Goal: Task Accomplishment & Management: Use online tool/utility

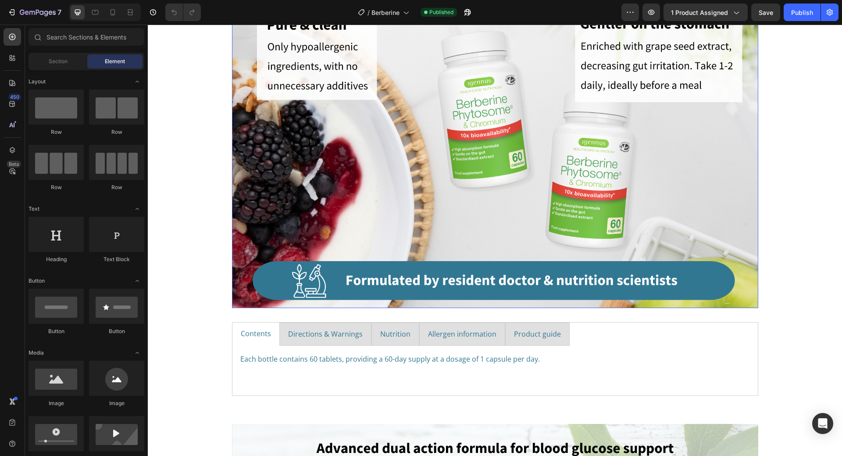
scroll to position [790, 0]
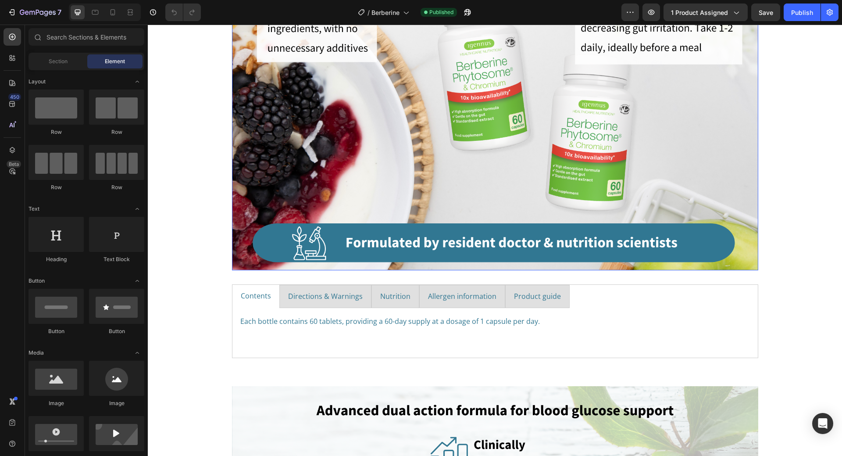
click at [442, 193] on img at bounding box center [495, 107] width 526 height 325
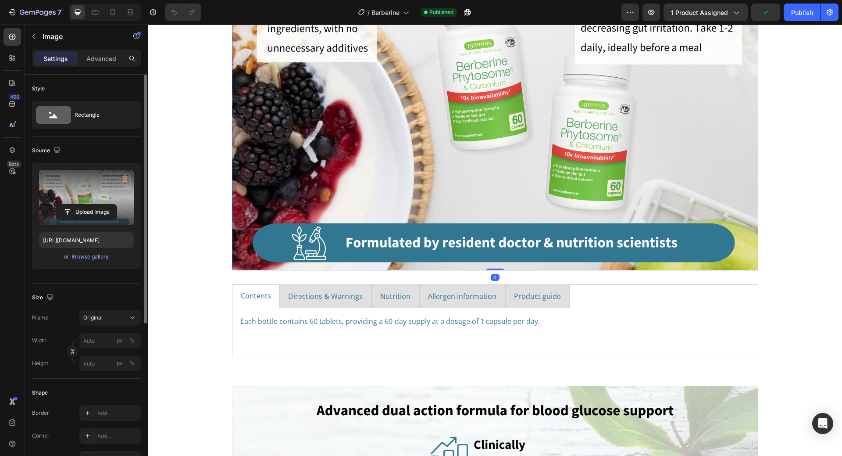
click at [82, 203] on label at bounding box center [86, 197] width 95 height 55
click at [82, 204] on input "file" at bounding box center [86, 211] width 61 height 15
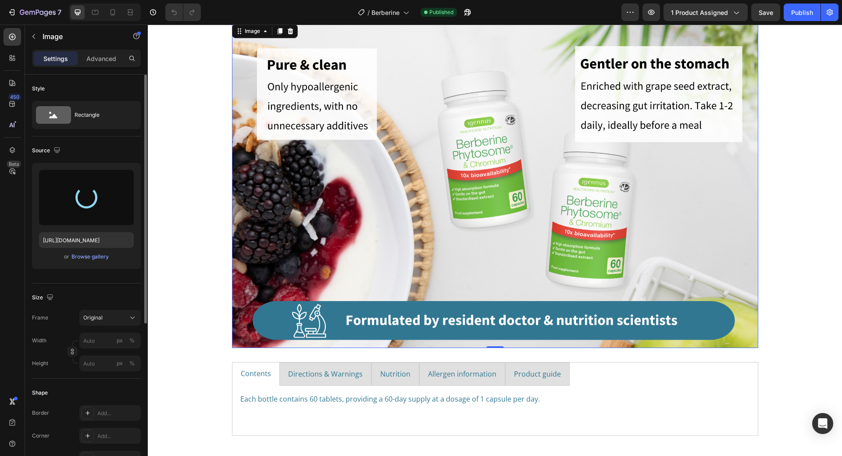
scroll to position [702, 0]
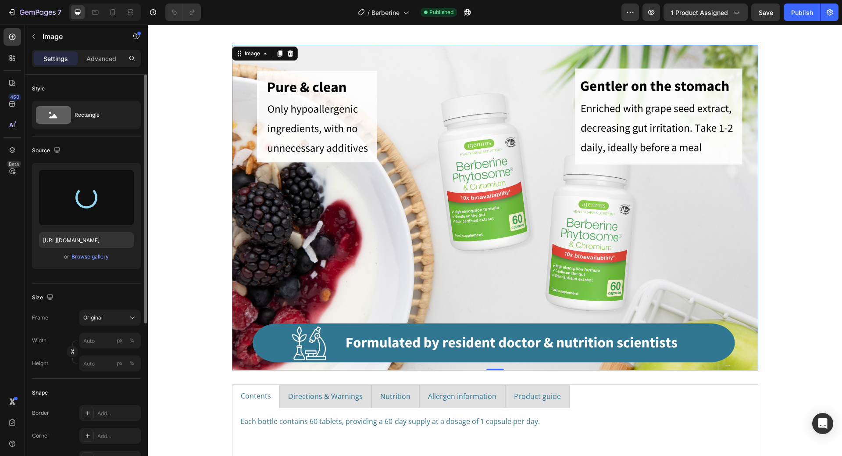
type input "[URL][DOMAIN_NAME]"
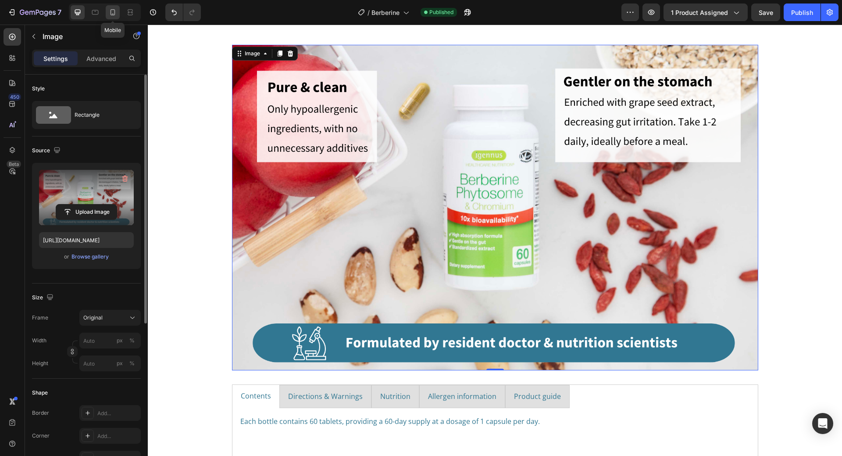
click at [116, 13] on icon at bounding box center [112, 12] width 9 height 9
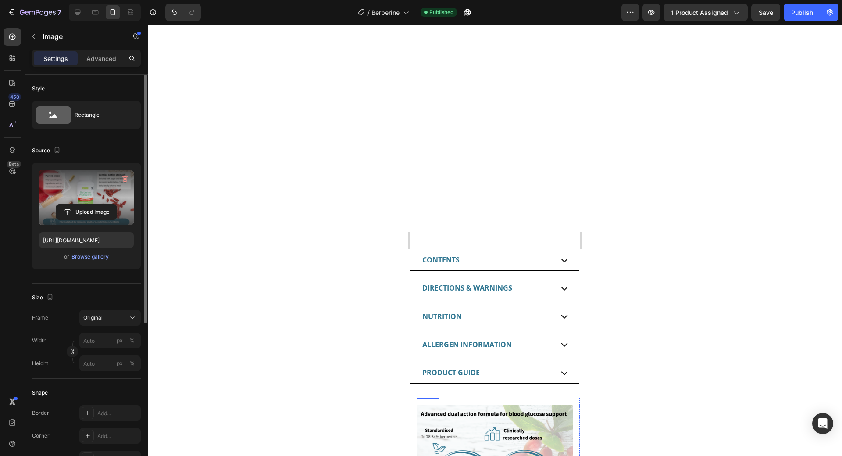
scroll to position [539, 0]
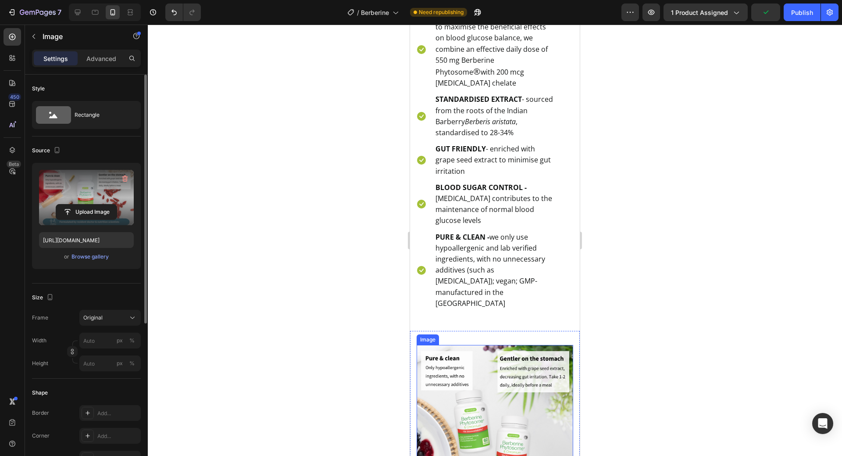
click at [519, 398] on img at bounding box center [495, 423] width 157 height 157
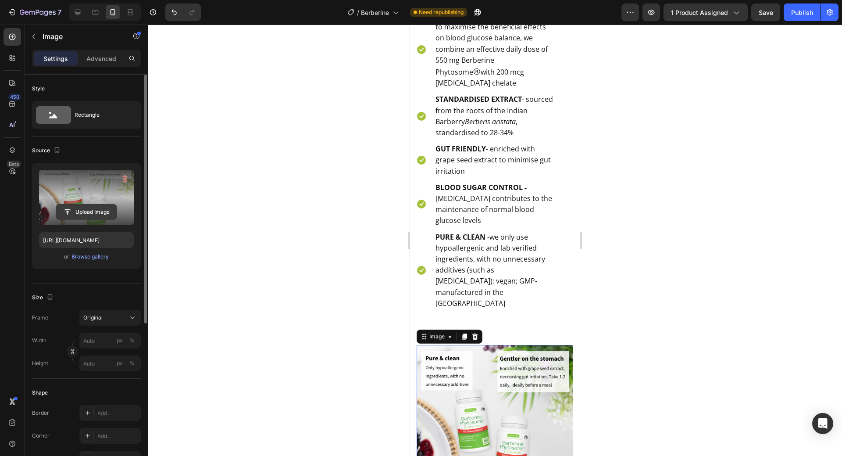
click at [81, 212] on input "file" at bounding box center [86, 211] width 61 height 15
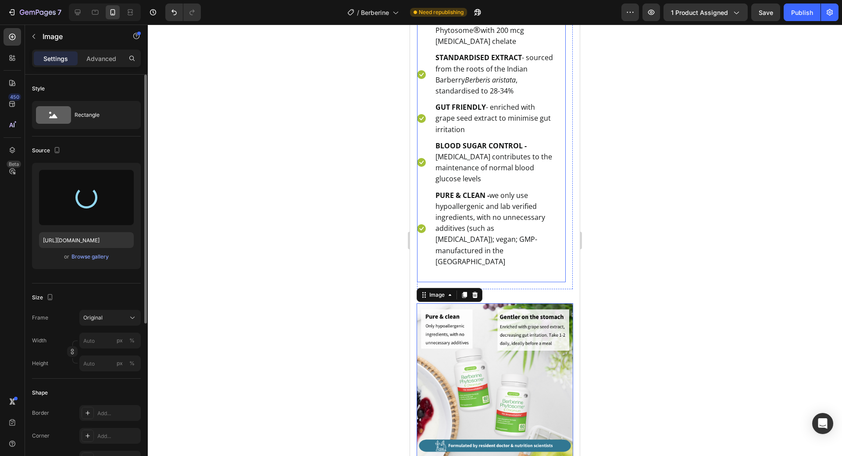
scroll to position [583, 0]
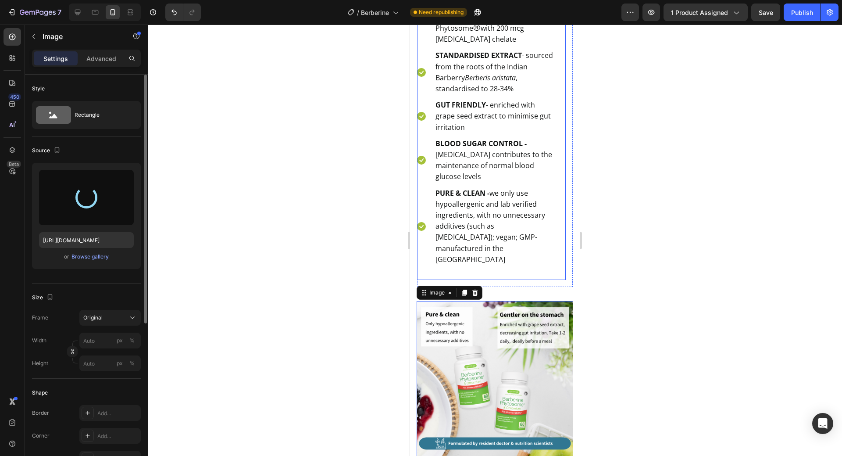
type input "[URL][DOMAIN_NAME]"
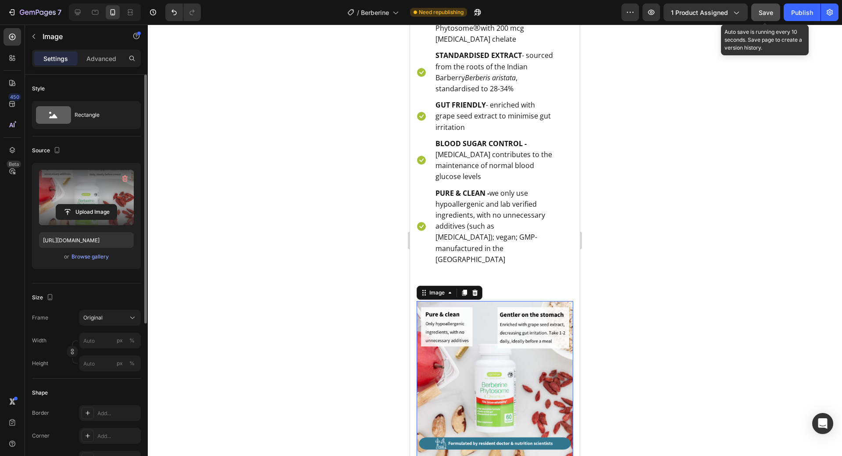
click at [767, 14] on span "Save" at bounding box center [766, 12] width 14 height 7
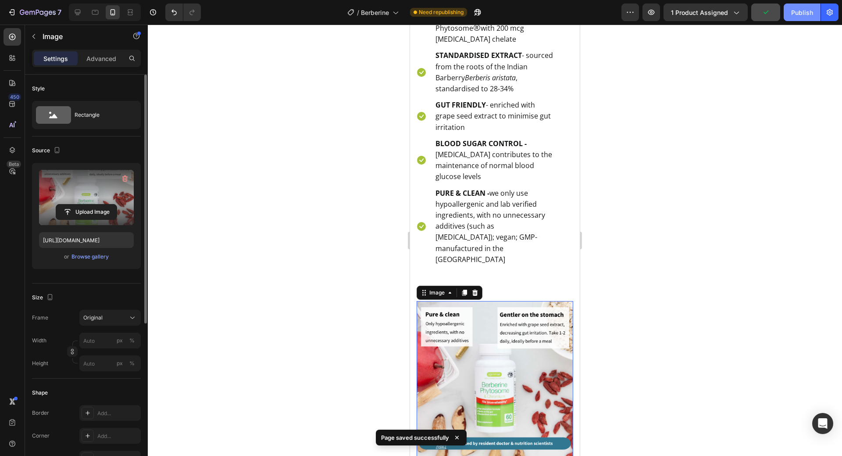
click at [799, 16] on div "Publish" at bounding box center [802, 12] width 22 height 9
